Goal: Browse casually

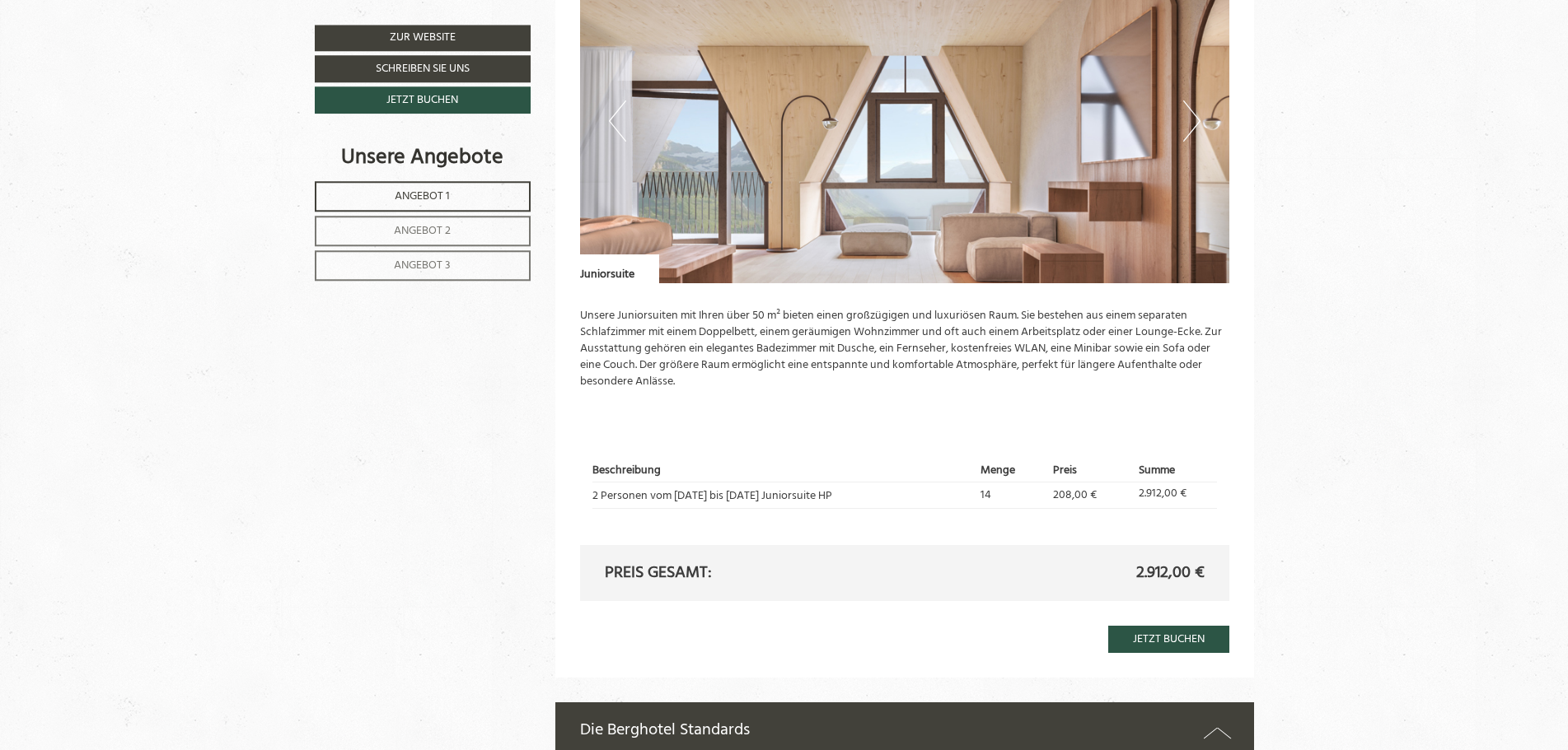
scroll to position [3109, 0]
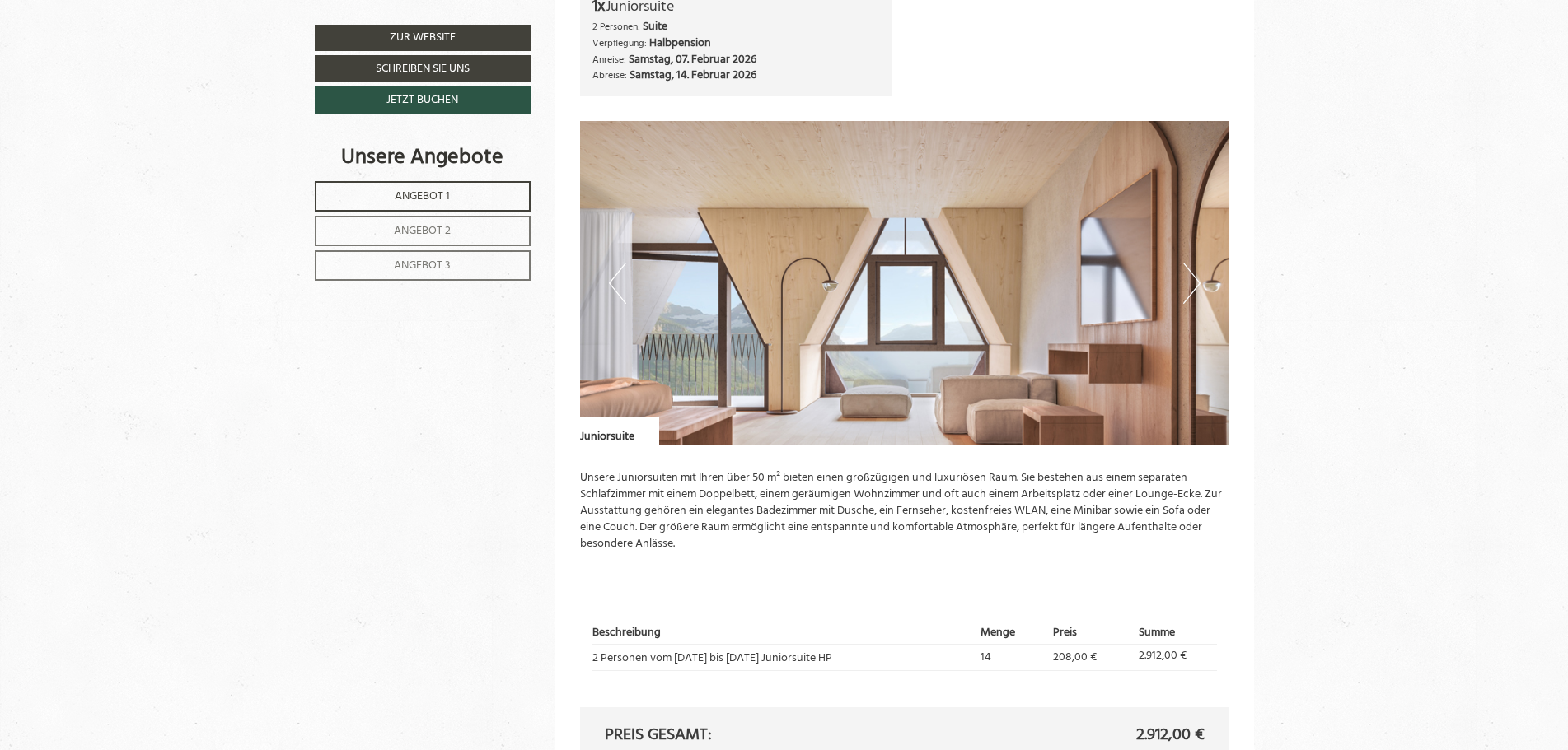
click at [1191, 287] on button "Next" at bounding box center [1192, 283] width 17 height 41
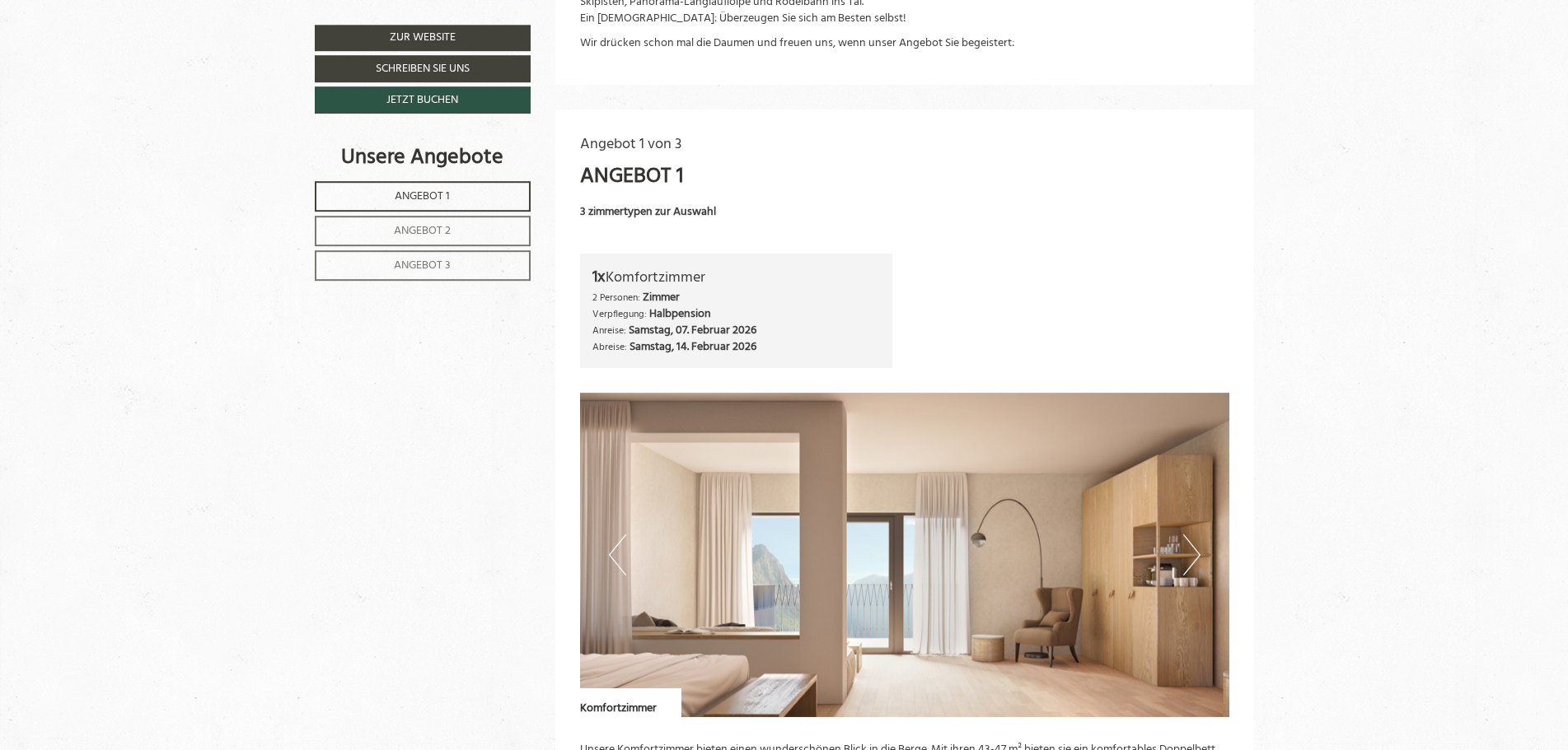
scroll to position [1092, 0]
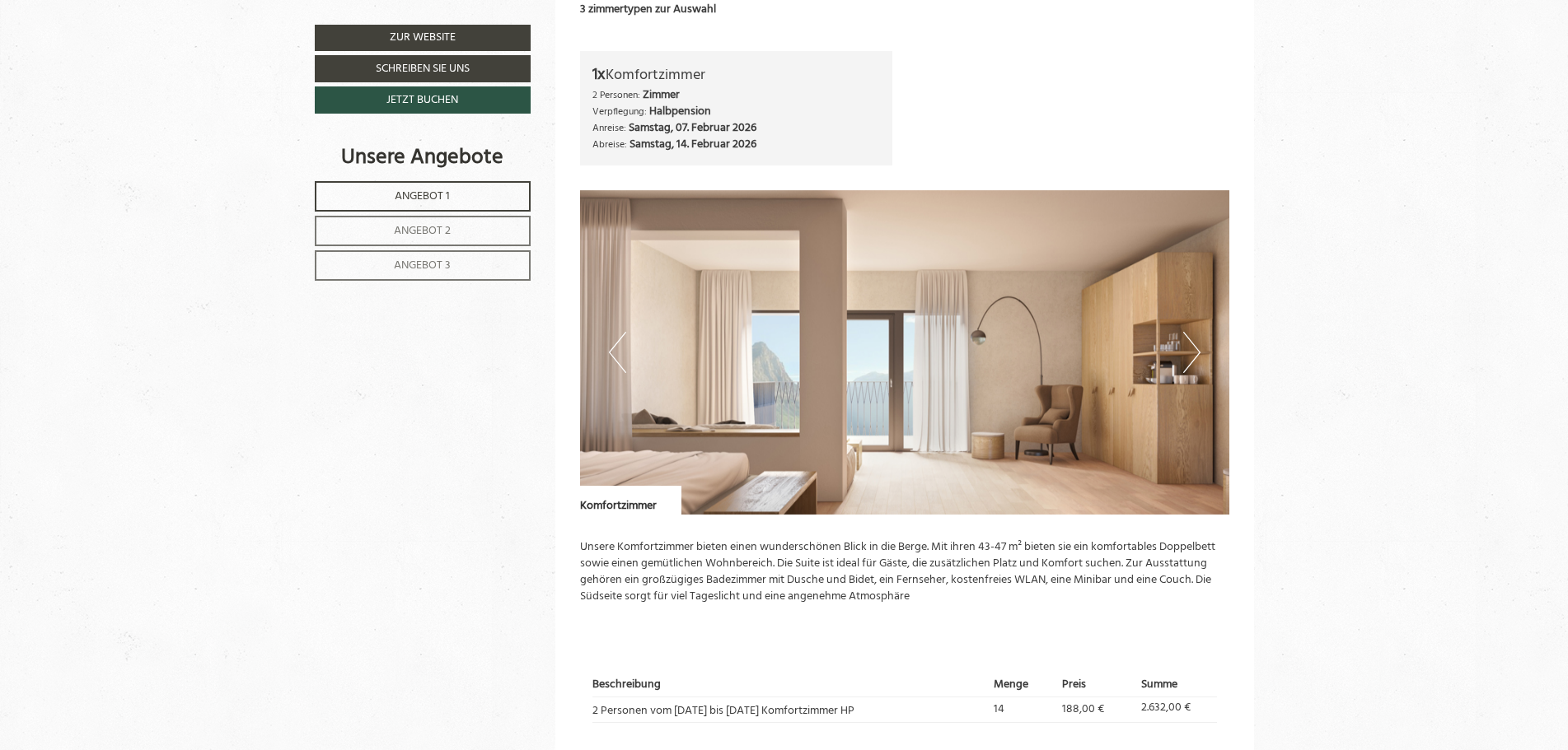
click at [1191, 349] on button "Next" at bounding box center [1192, 352] width 17 height 41
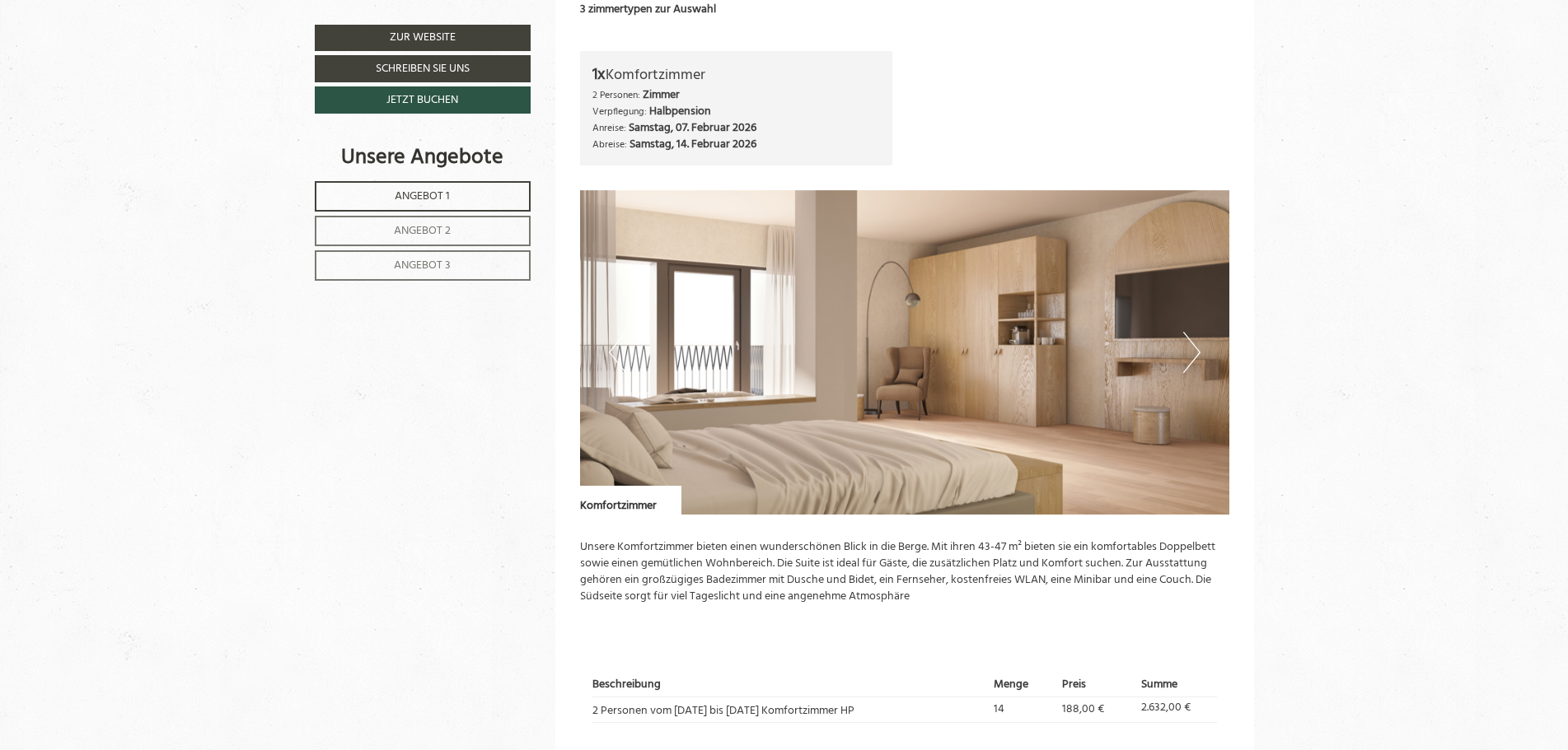
click at [1191, 349] on button "Next" at bounding box center [1192, 352] width 17 height 41
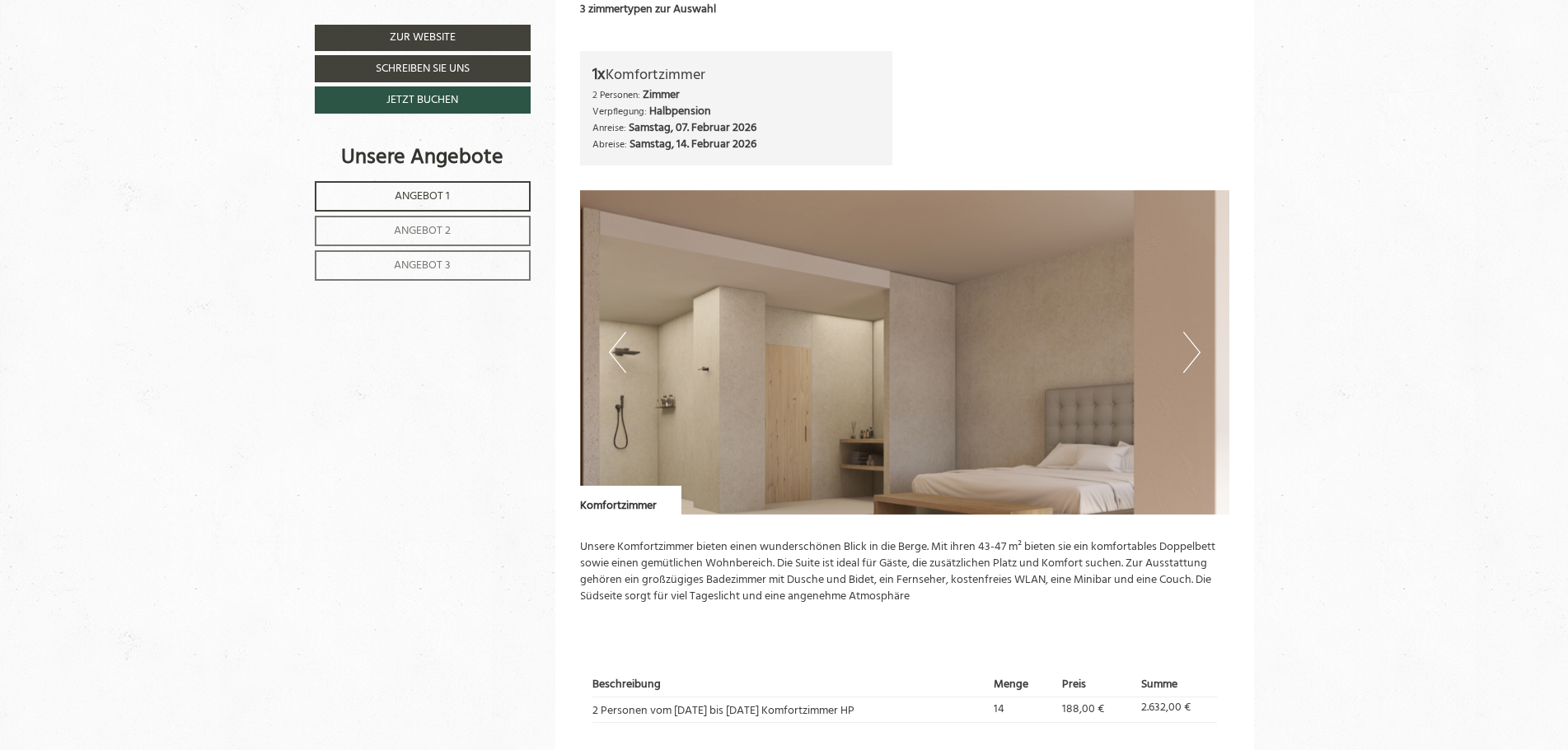
click at [1191, 349] on button "Next" at bounding box center [1192, 352] width 17 height 41
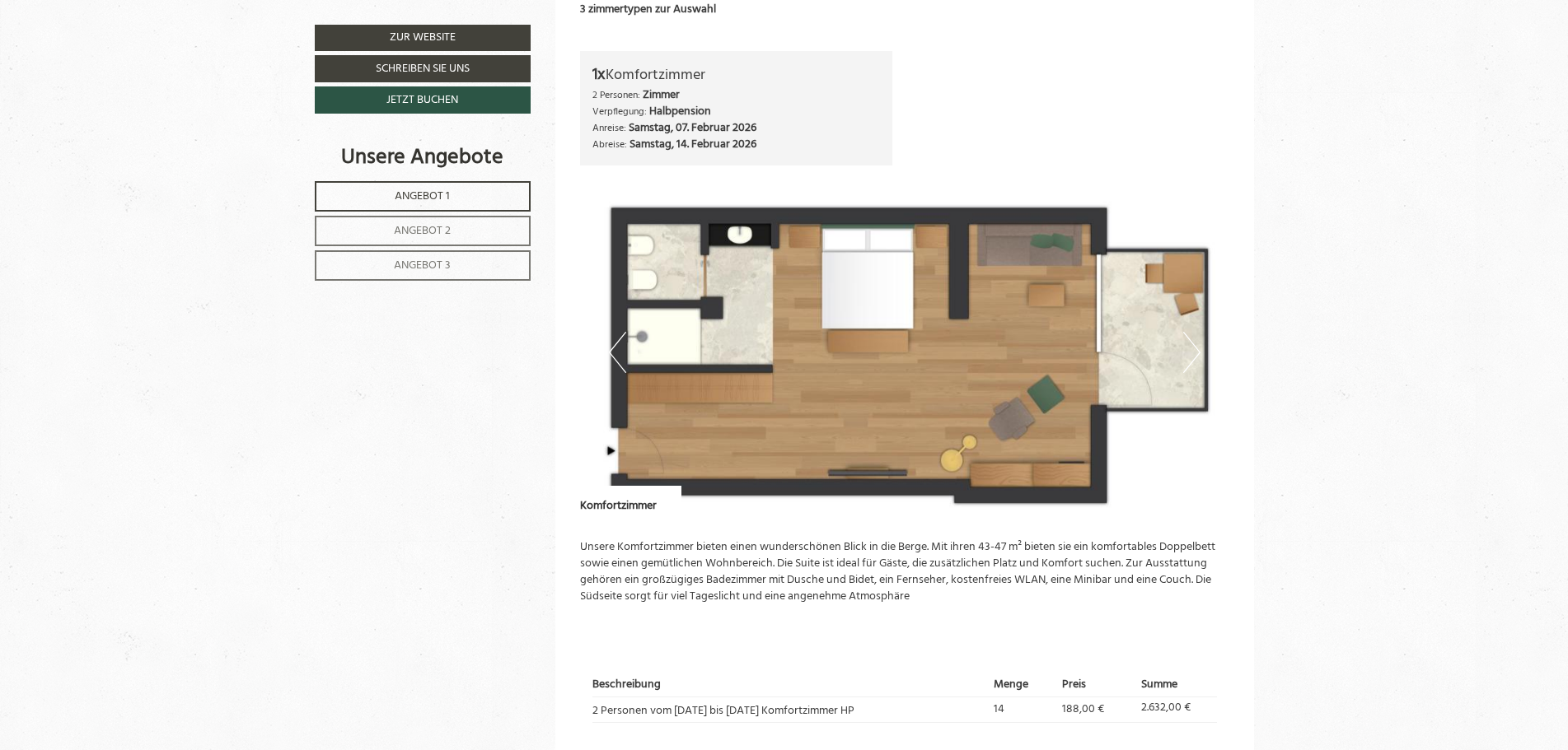
click at [1191, 349] on button "Next" at bounding box center [1192, 352] width 17 height 41
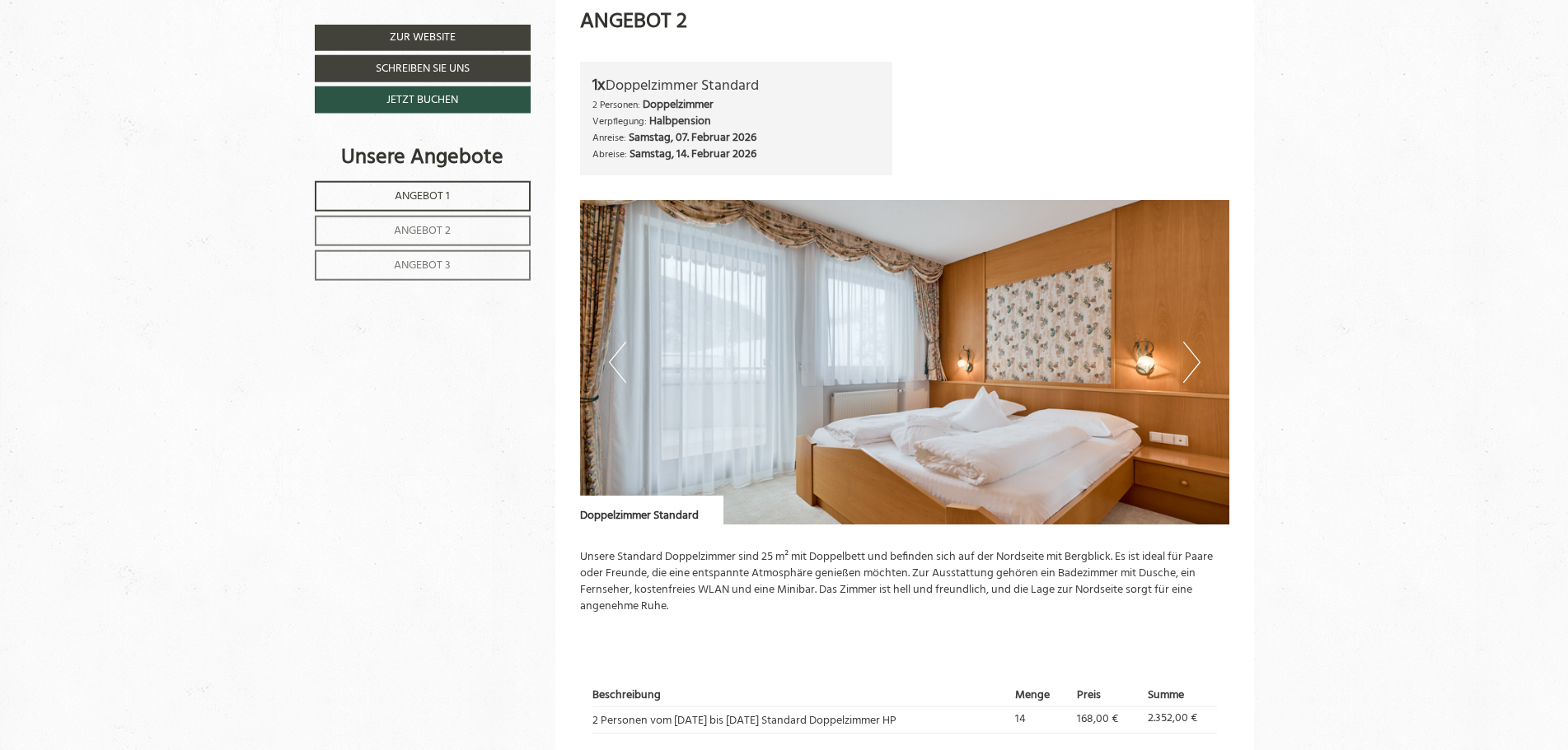
scroll to position [1932, 0]
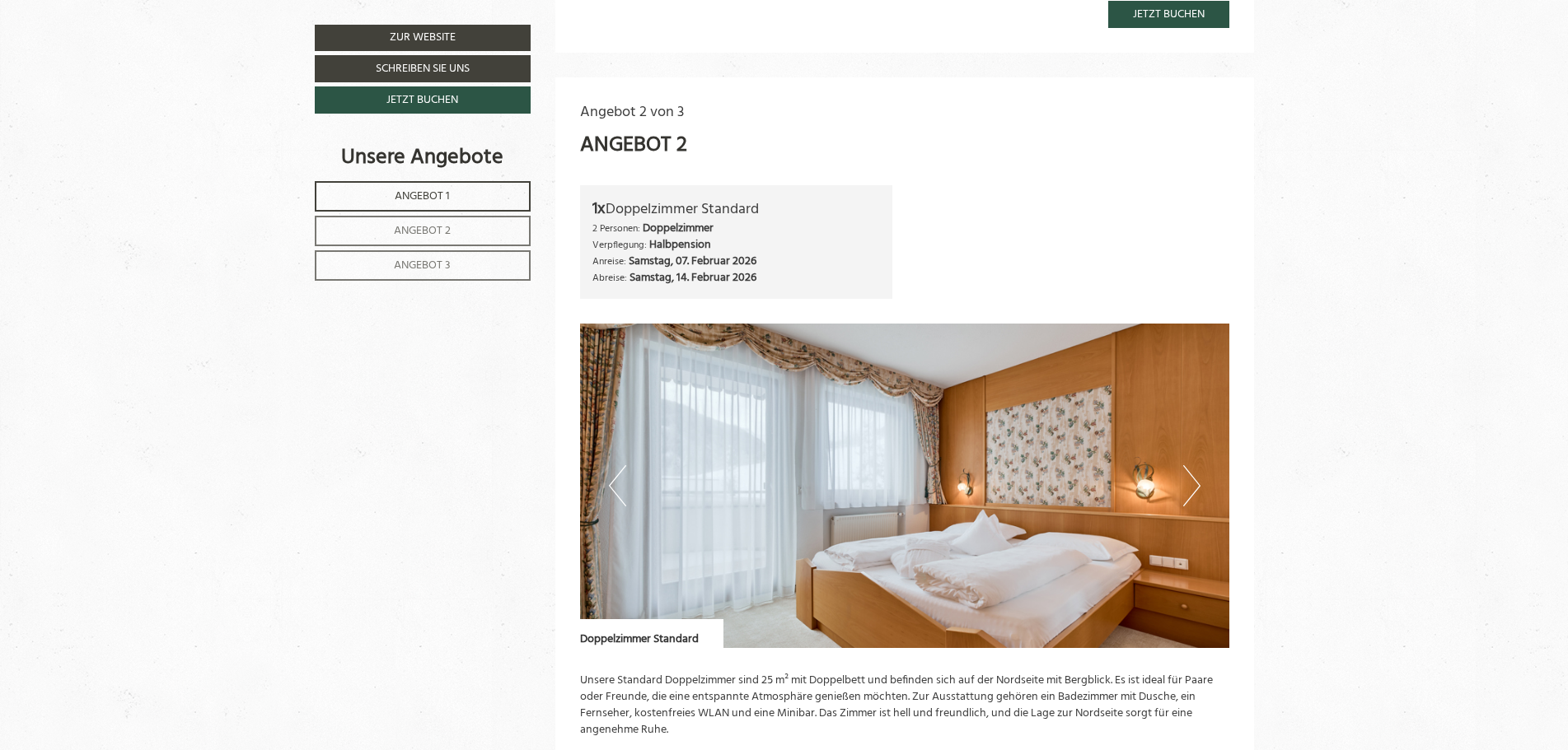
click at [1191, 485] on button "Next" at bounding box center [1192, 485] width 17 height 41
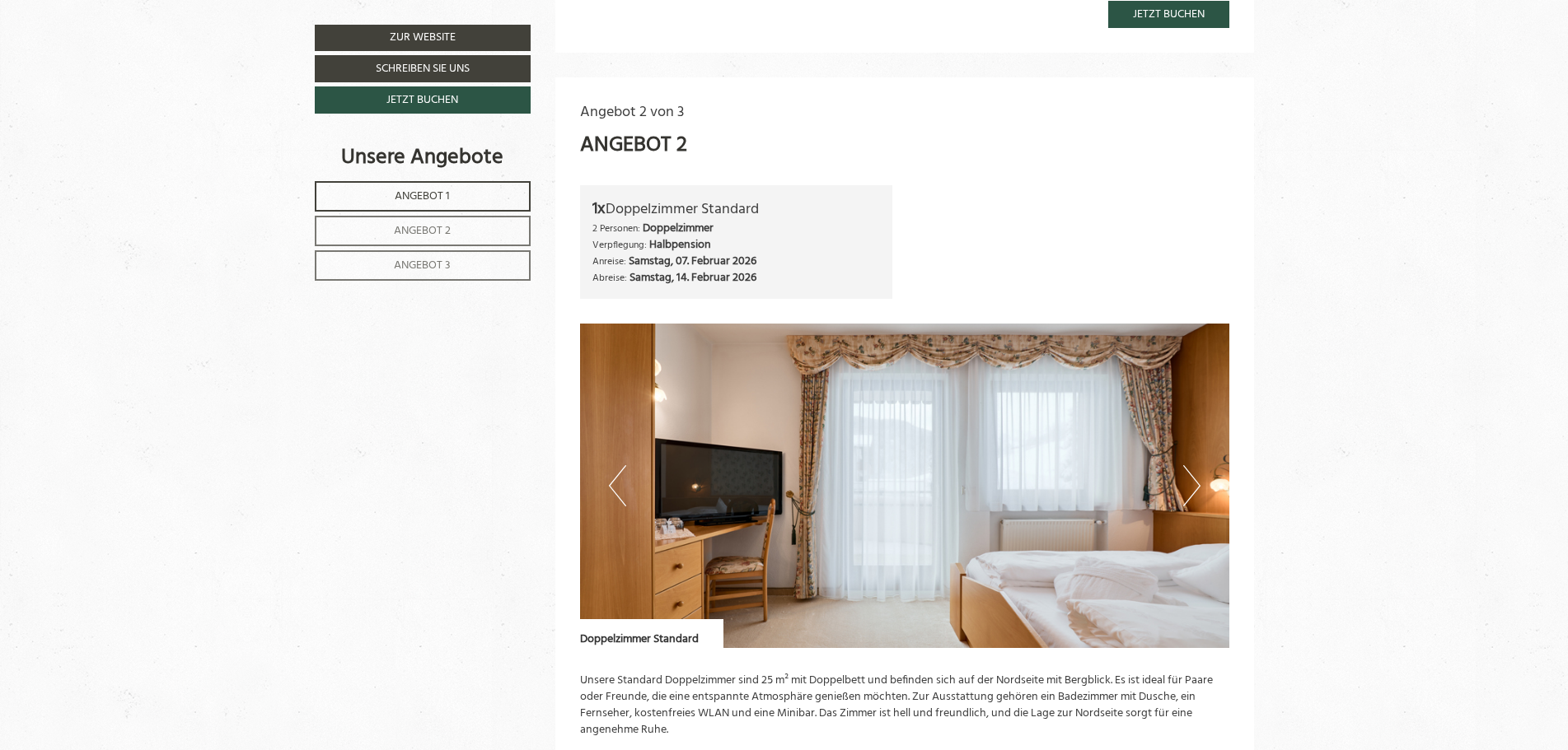
click at [1182, 471] on img at bounding box center [904, 485] width 649 height 324
click at [1194, 486] on button "Next" at bounding box center [1192, 485] width 17 height 41
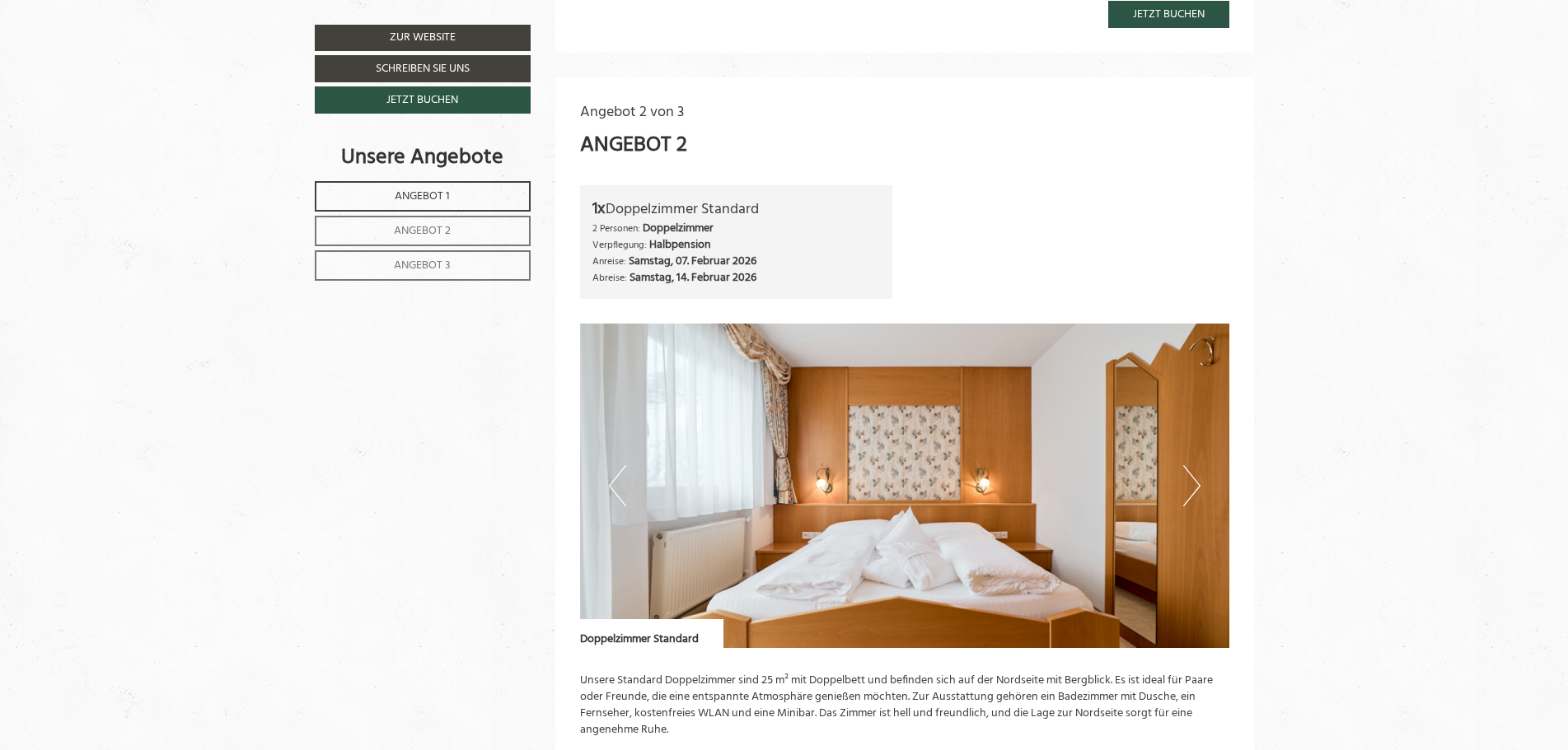
click at [1196, 484] on button "Next" at bounding box center [1192, 485] width 17 height 41
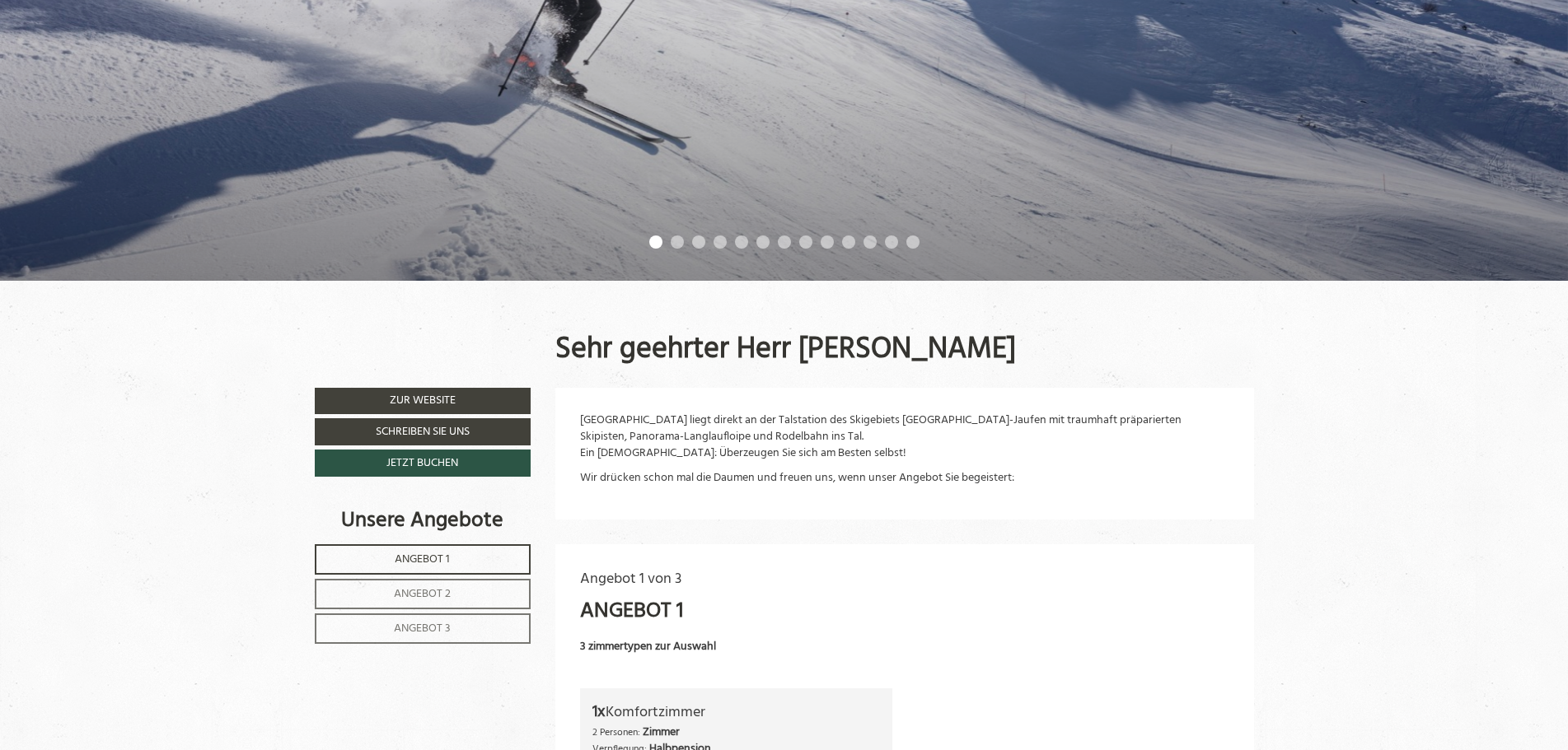
scroll to position [0, 0]
